Goal: Information Seeking & Learning: Learn about a topic

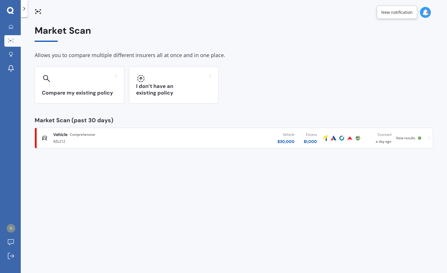
click at [429, 138] on icon at bounding box center [429, 138] width 2 height 4
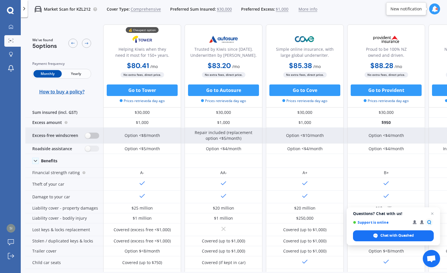
click at [88, 134] on label at bounding box center [92, 136] width 14 height 6
radio input "true"
